Goal: Navigation & Orientation: Find specific page/section

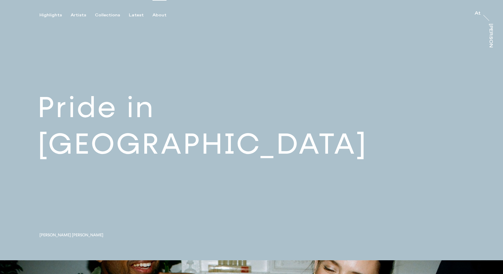
click at [153, 18] on div "About" at bounding box center [159, 15] width 14 height 5
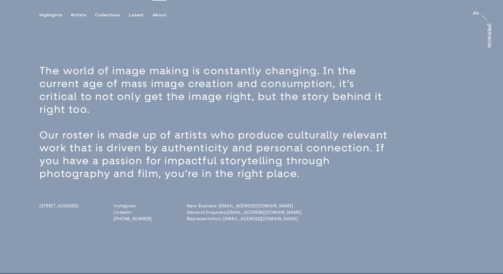
click at [202, 86] on p "The world of image making is constantly changing. In the current age of mass im…" at bounding box center [217, 90] width 356 height 51
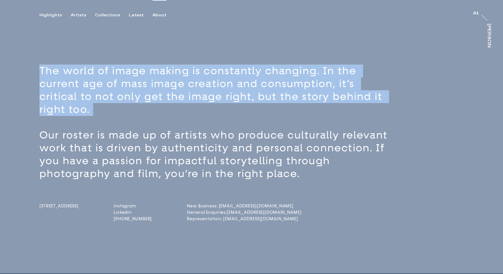
click at [202, 86] on p "The world of image making is constantly changing. In the current age of mass im…" at bounding box center [217, 90] width 356 height 51
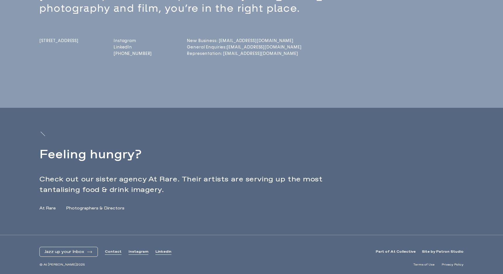
scroll to position [165, 0]
drag, startPoint x: 147, startPoint y: 180, endPoint x: 174, endPoint y: 180, distance: 27.2
click at [174, 180] on p "Check out our sister agency At Rare. Their artists are serving up the most tant…" at bounding box center [194, 184] width 310 height 21
click at [188, 207] on div "At Rare Photographers & Directors" at bounding box center [251, 208] width 424 height 6
click at [138, 253] on link "Instagram" at bounding box center [138, 251] width 20 height 5
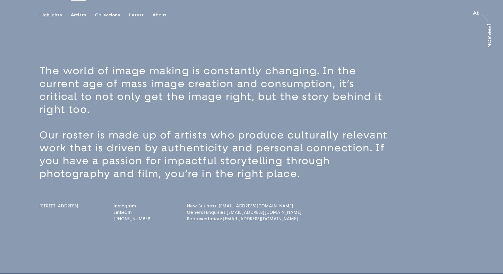
scroll to position [0, 0]
click at [71, 13] on div "Artists" at bounding box center [78, 15] width 15 height 5
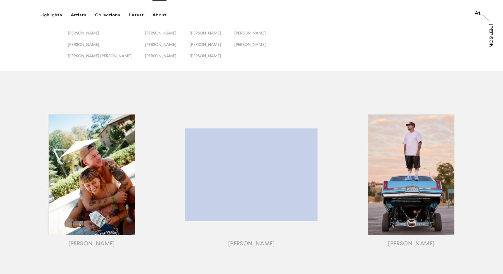
click at [154, 16] on div "About" at bounding box center [159, 15] width 14 height 5
